Goal: Complete application form: Complete application form

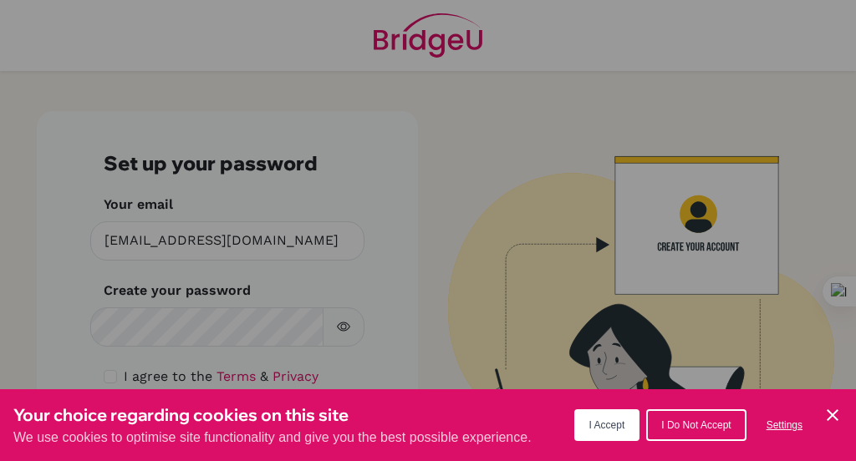
click at [615, 435] on button "I Accept" at bounding box center [607, 425] width 66 height 32
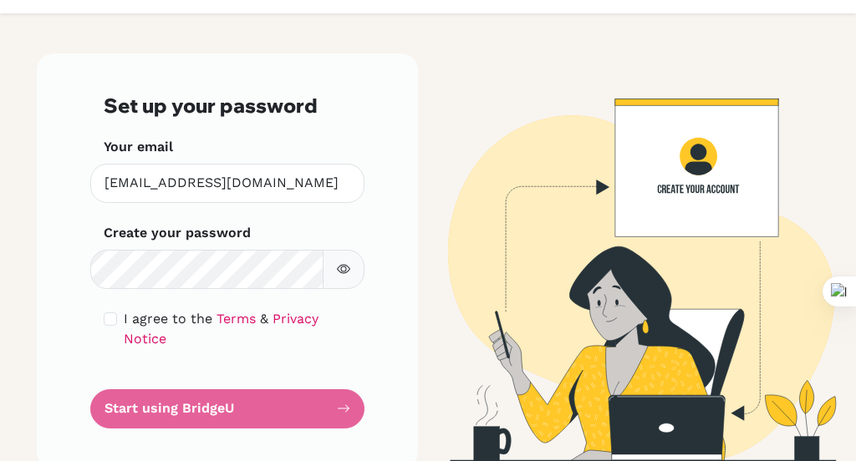
click at [73, 318] on div "Set up your password Your email [EMAIL_ADDRESS][DOMAIN_NAME] Invalid email Crea…" at bounding box center [227, 260] width 381 height 414
click at [111, 321] on input "checkbox" at bounding box center [110, 319] width 13 height 13
checkbox input "true"
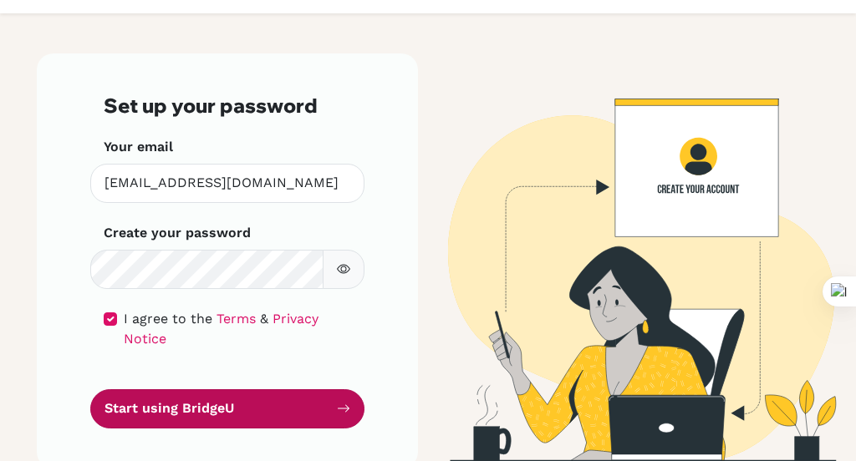
click at [178, 392] on button "Start using BridgeU" at bounding box center [227, 408] width 274 height 39
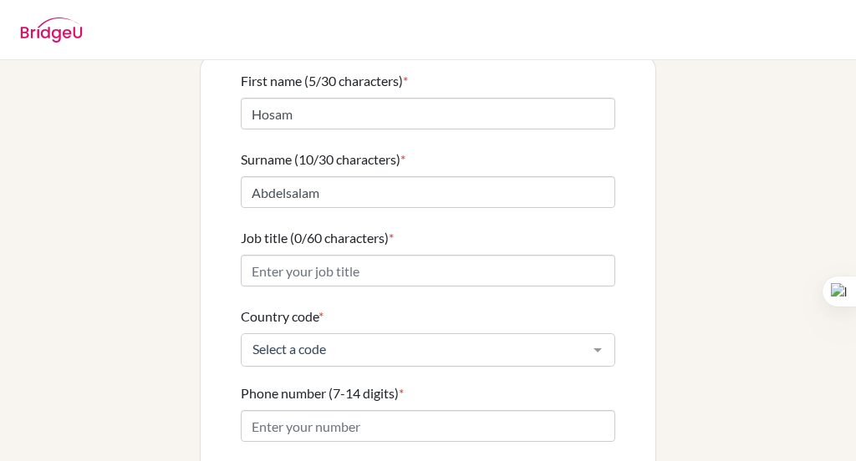
scroll to position [142, 0]
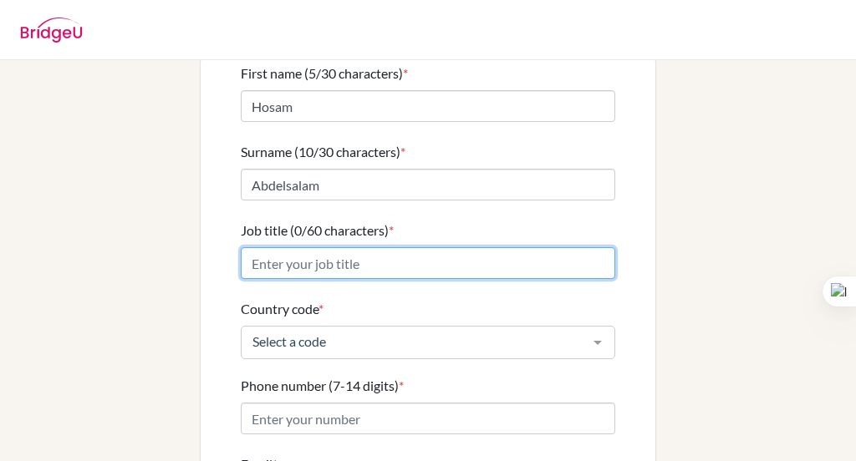
click at [445, 247] on input "Job title (0/60 characters) *" at bounding box center [428, 263] width 374 height 32
click at [335, 248] on input "Mathematics Teacher" at bounding box center [428, 263] width 374 height 32
click at [393, 247] on input "Mathematics Teacher" at bounding box center [428, 263] width 374 height 32
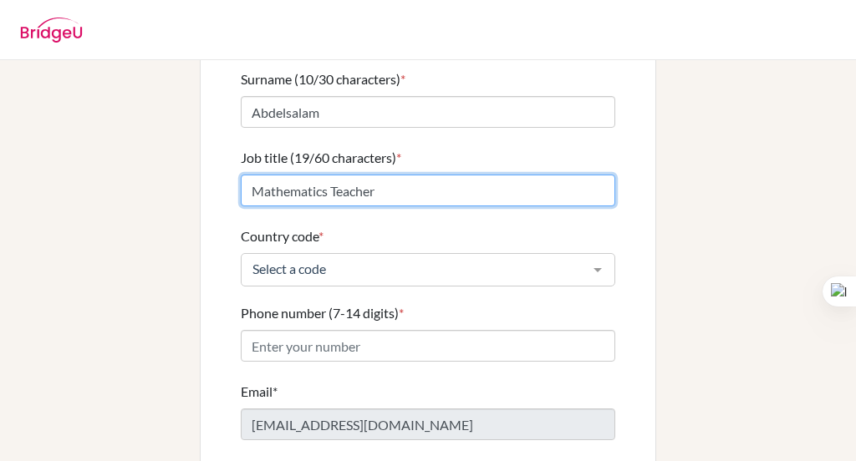
scroll to position [218, 0]
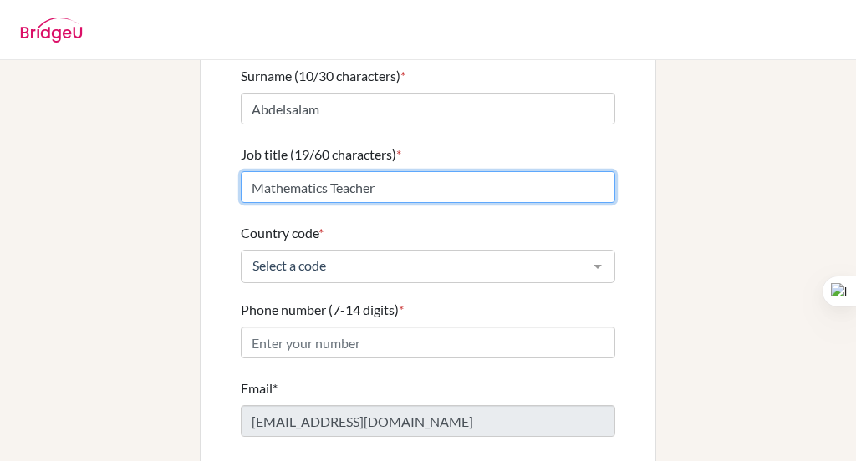
type input "Mathematics Teacher"
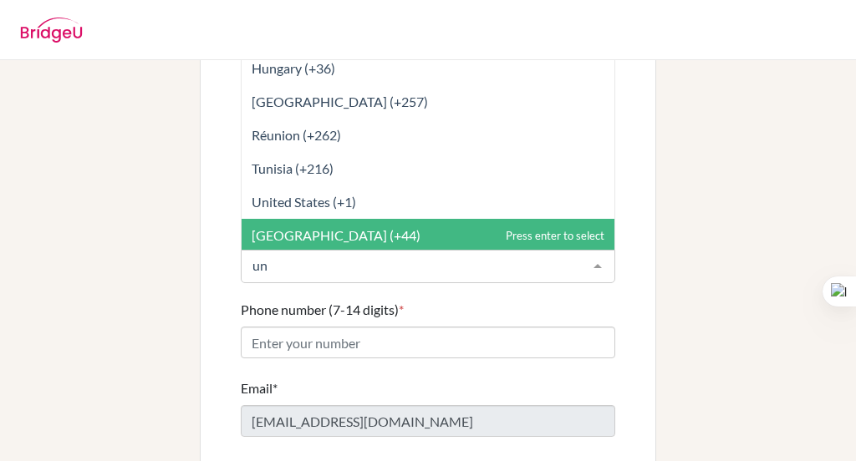
type input "uni"
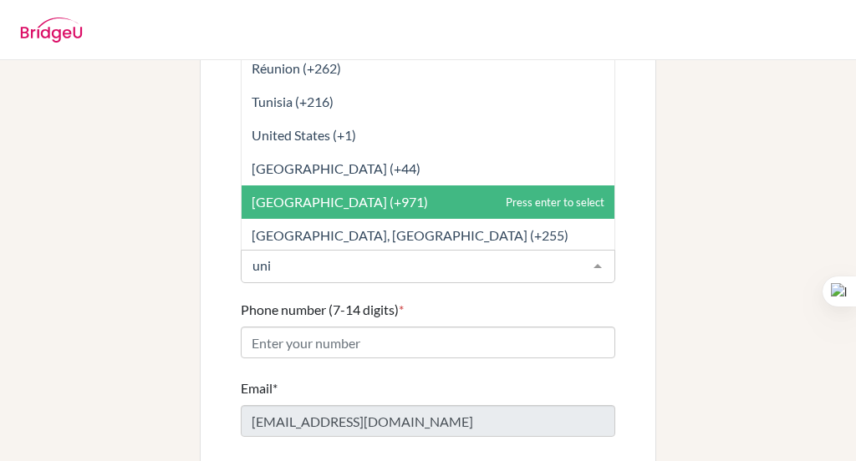
click at [338, 194] on span "[GEOGRAPHIC_DATA] (+971)" at bounding box center [340, 202] width 176 height 16
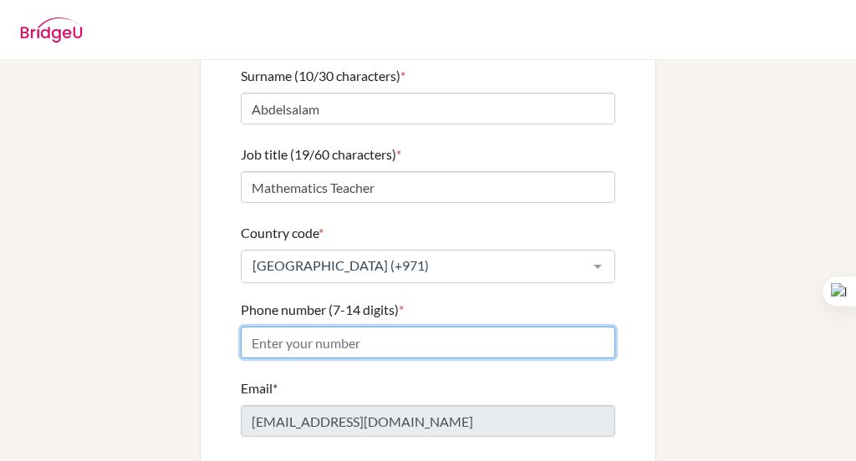
click at [281, 327] on input "Phone number (7-14 digits) *" at bounding box center [428, 343] width 374 height 32
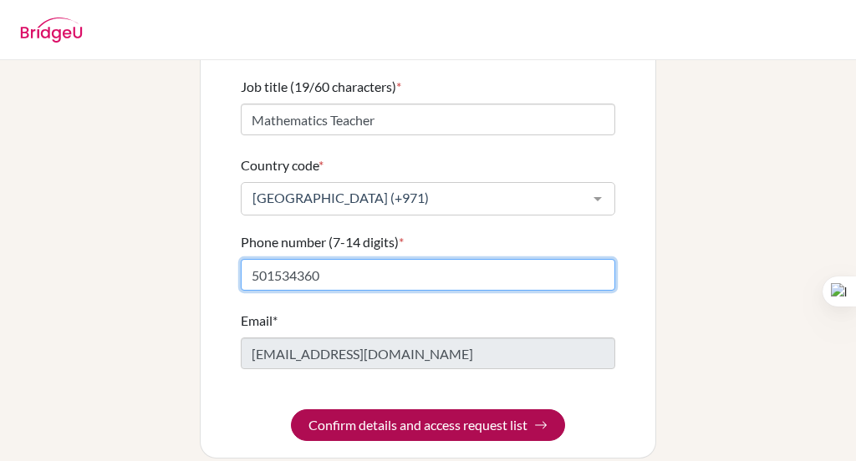
type input "501534360"
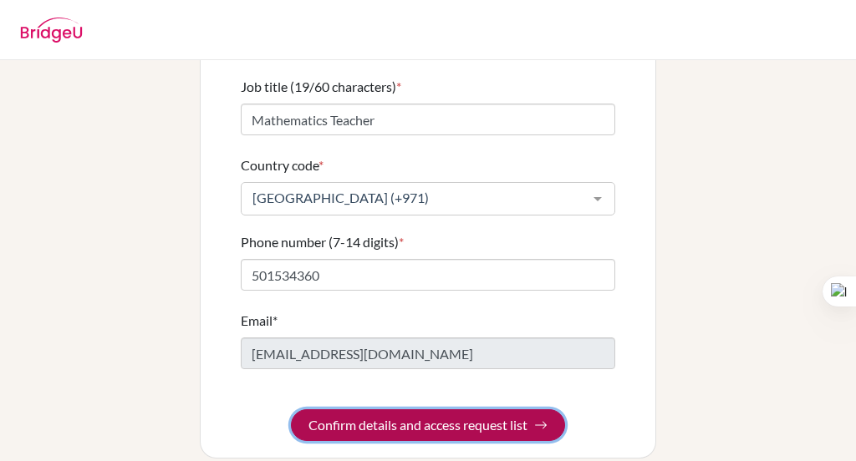
click at [409, 409] on button "Confirm details and access request list" at bounding box center [428, 425] width 274 height 32
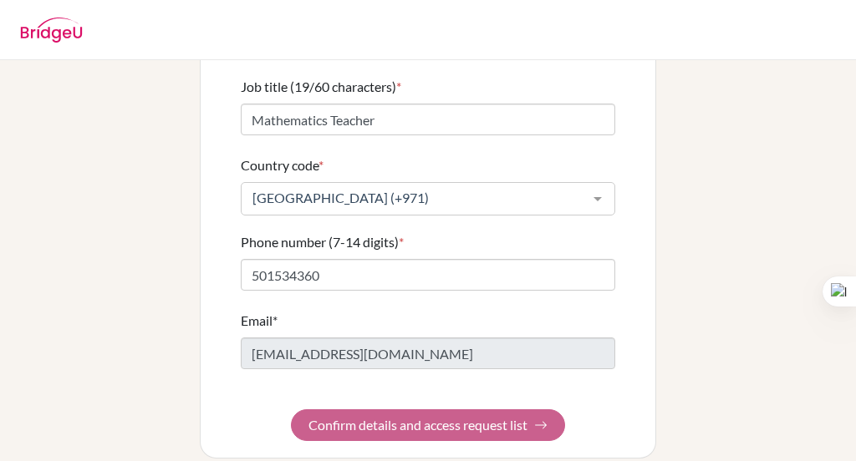
scroll to position [0, 0]
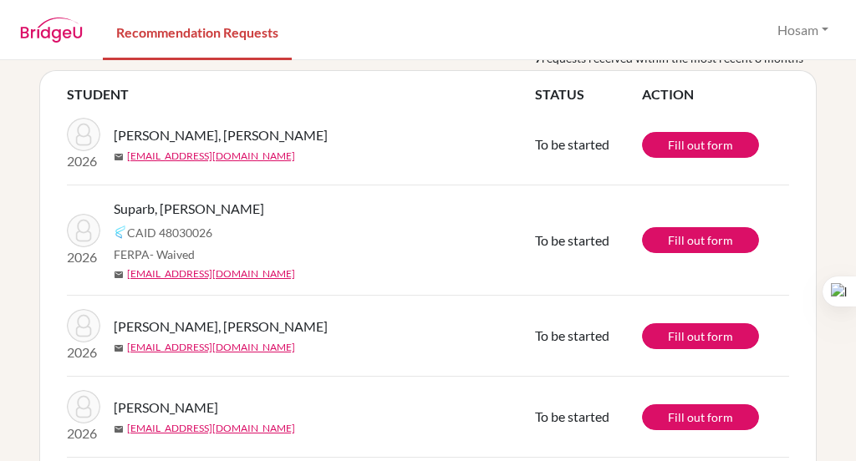
scroll to position [156, 0]
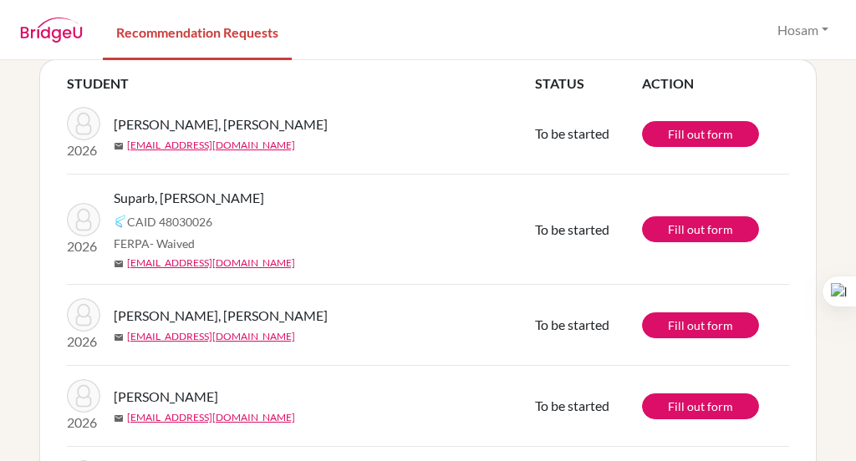
click at [181, 220] on span "CAID 48030026" at bounding box center [169, 222] width 85 height 18
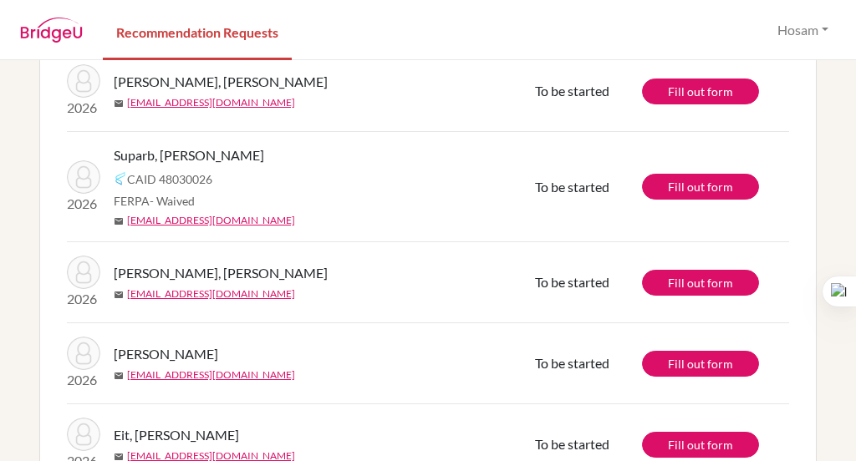
scroll to position [0, 0]
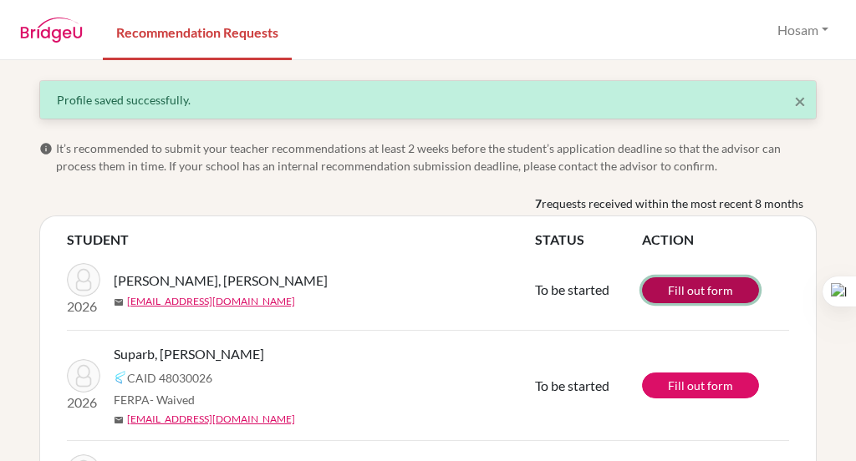
click at [682, 286] on link "Fill out form" at bounding box center [700, 290] width 117 height 26
